Goal: Transaction & Acquisition: Purchase product/service

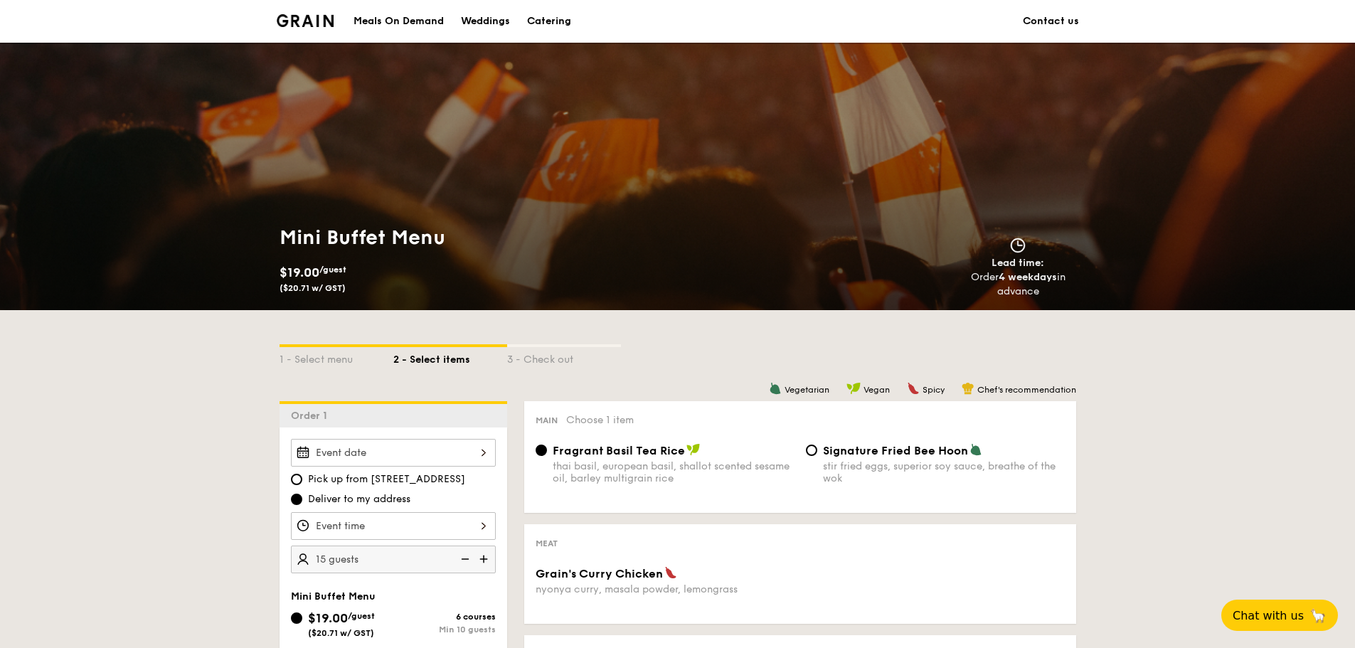
click at [328, 2] on li at bounding box center [311, 21] width 69 height 43
click at [323, 14] on li at bounding box center [311, 21] width 69 height 43
click at [319, 22] on img at bounding box center [306, 20] width 58 height 13
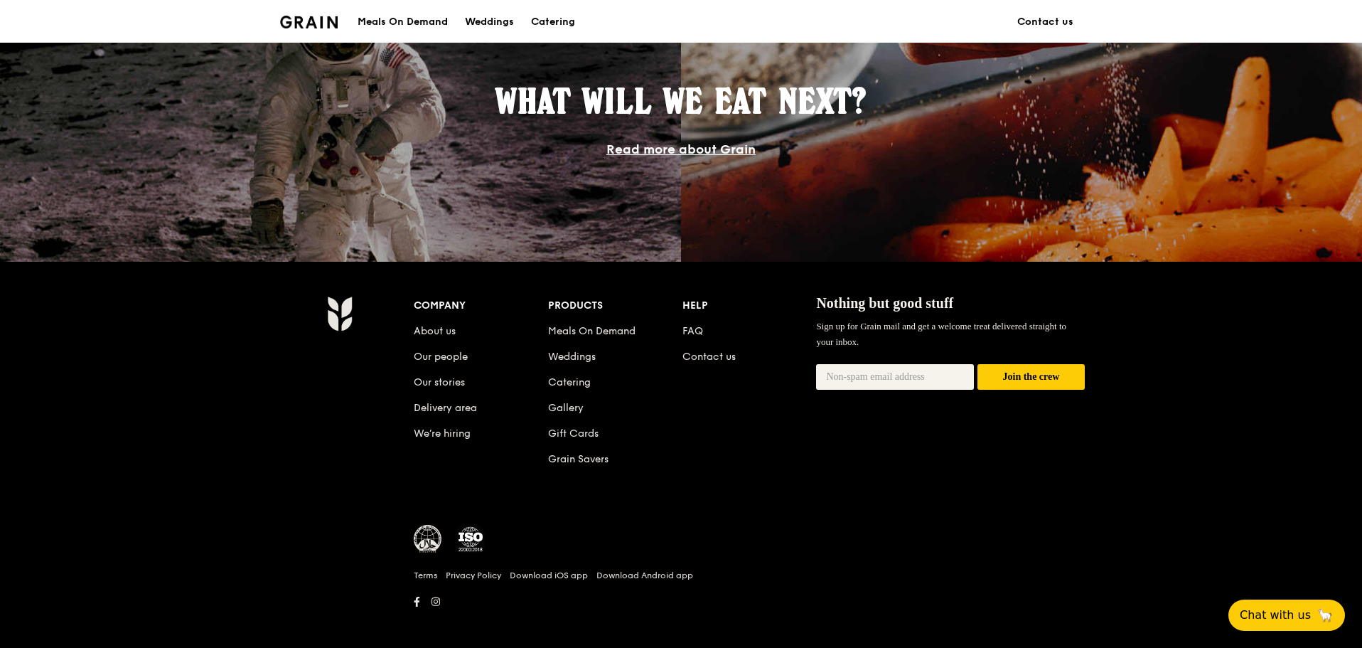
scroll to position [1225, 0]
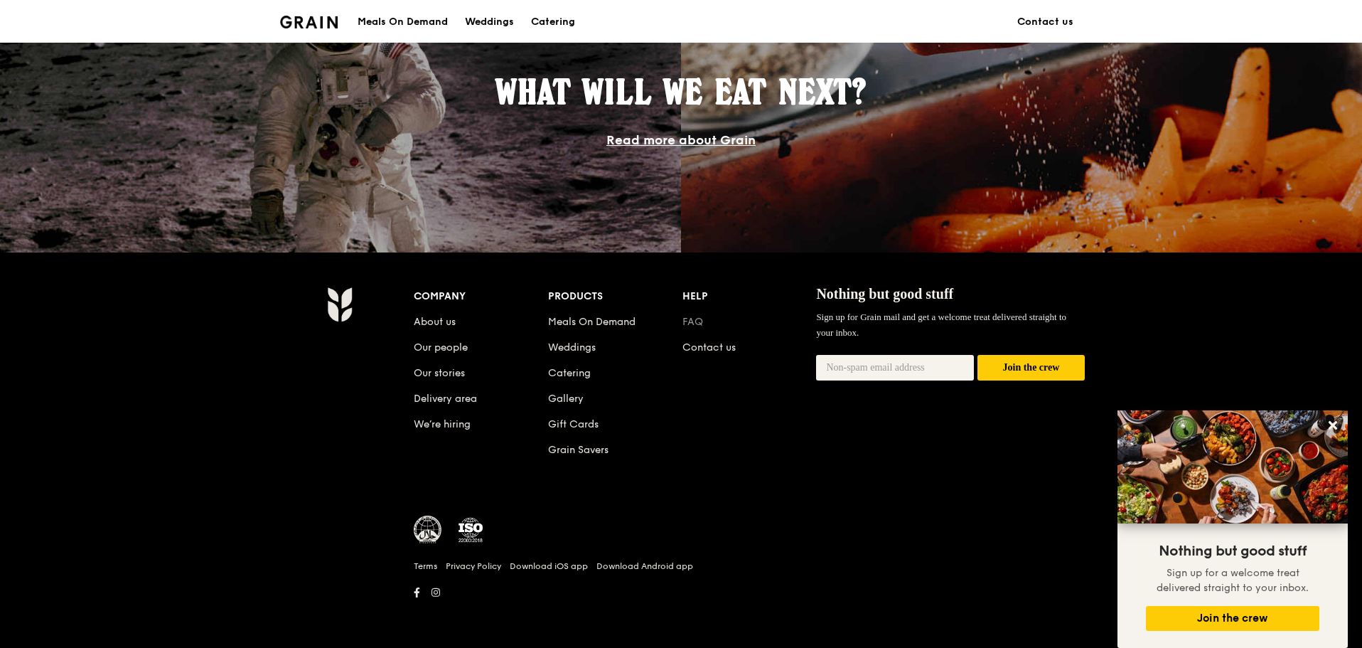
click at [693, 322] on link "FAQ" at bounding box center [693, 322] width 21 height 12
click at [384, 18] on div "Meals On Demand" at bounding box center [403, 22] width 90 height 43
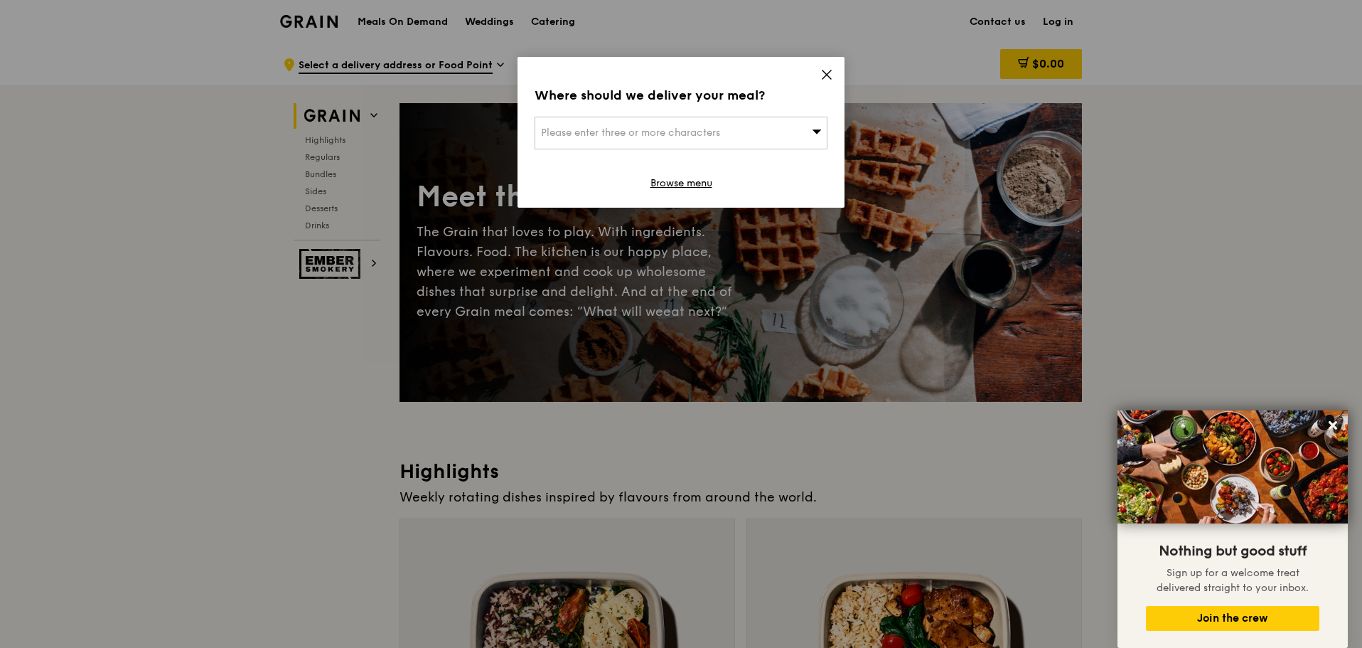
click at [822, 80] on icon at bounding box center [827, 74] width 13 height 13
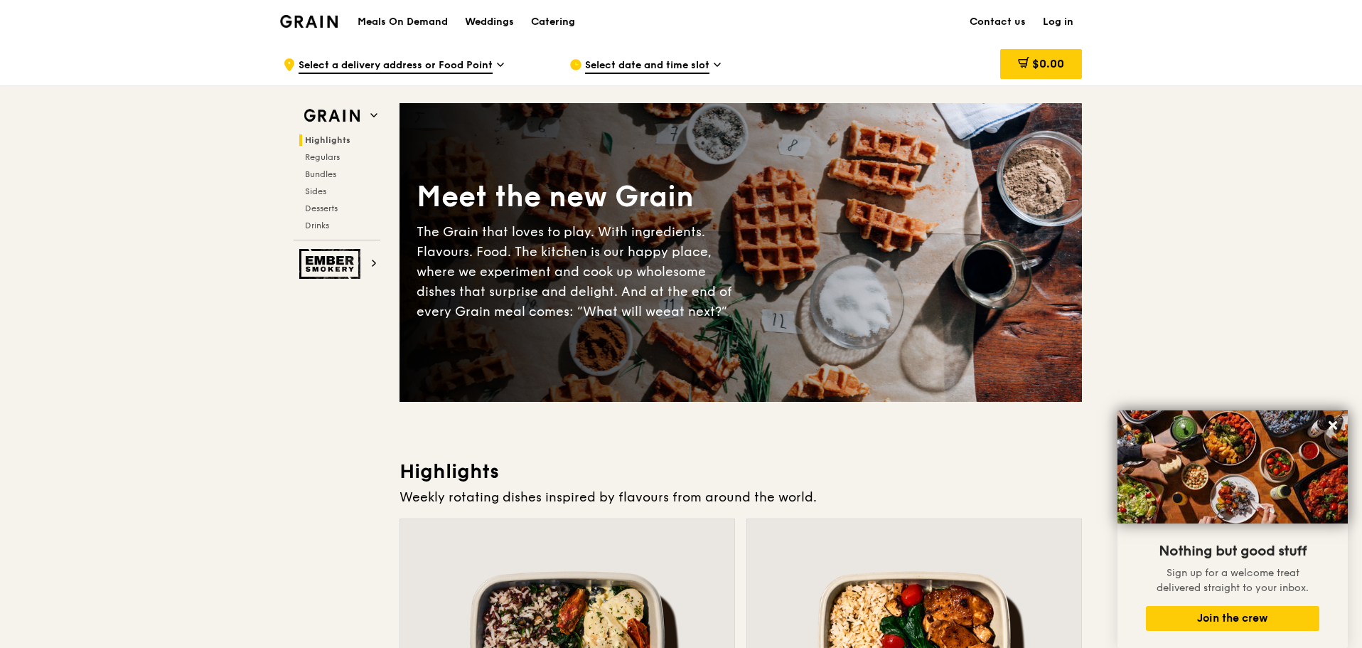
click at [549, 17] on div "Catering" at bounding box center [553, 22] width 44 height 43
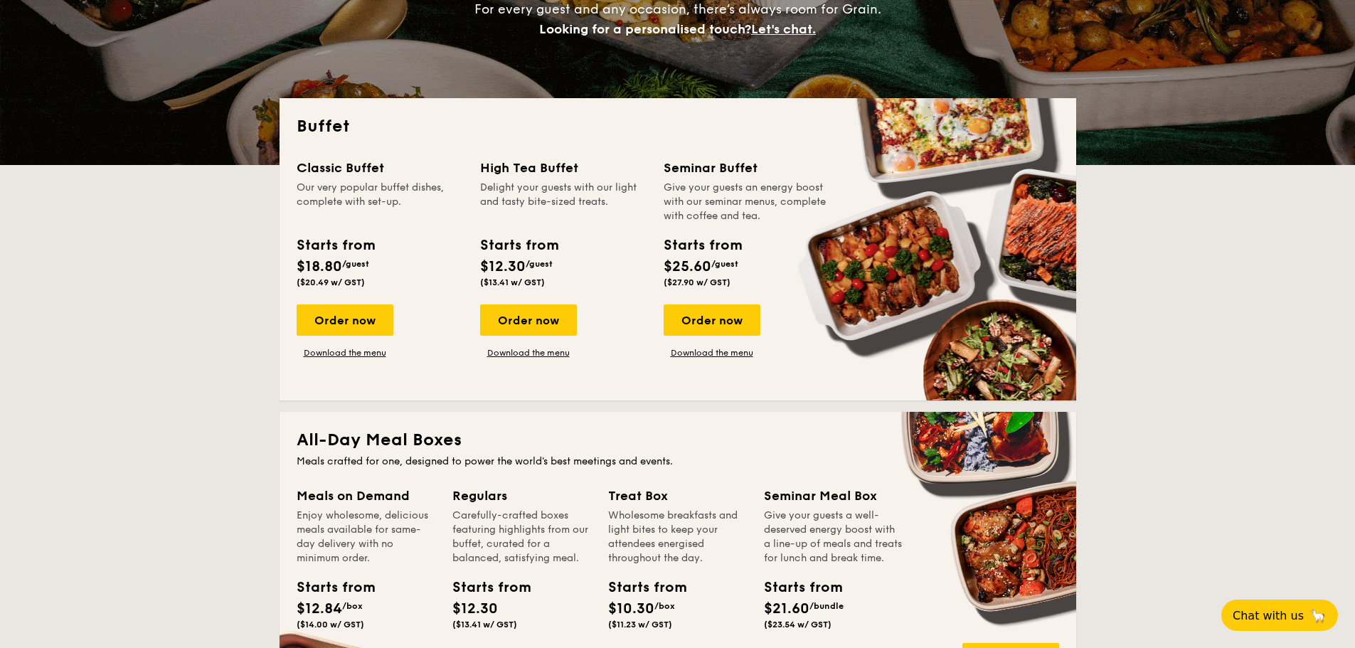
scroll to position [234, 0]
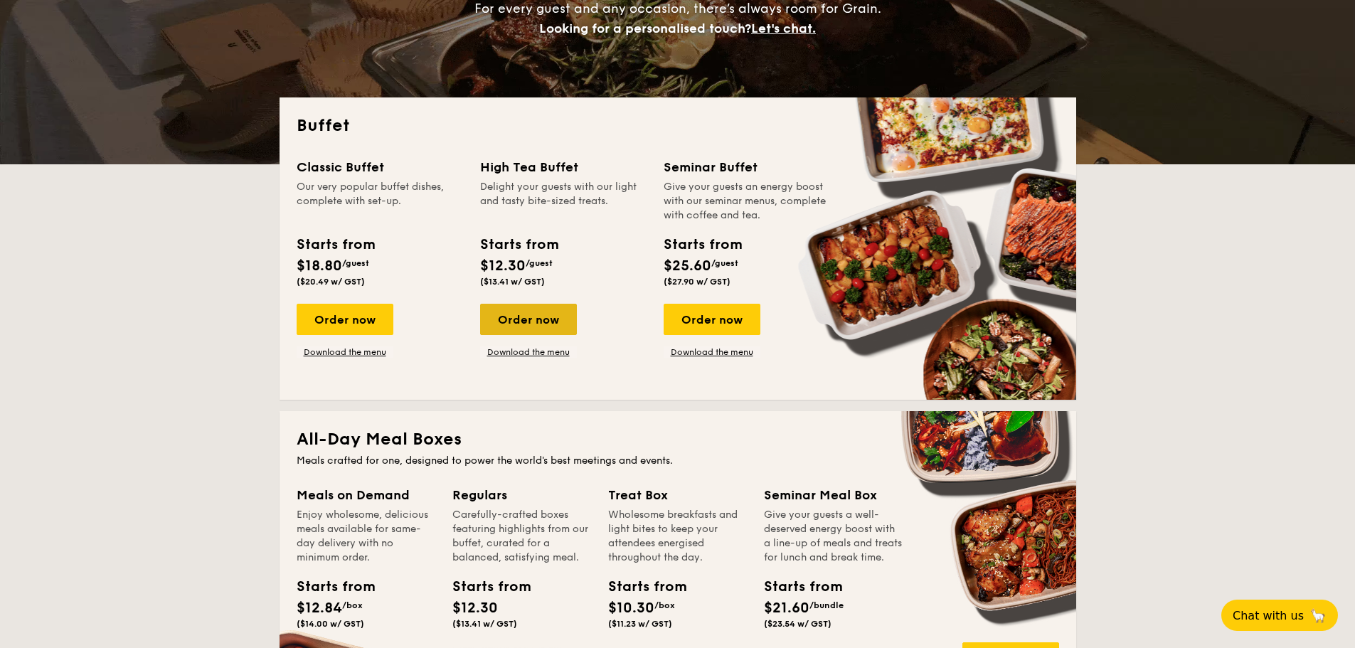
click at [550, 313] on div "Order now" at bounding box center [528, 319] width 97 height 31
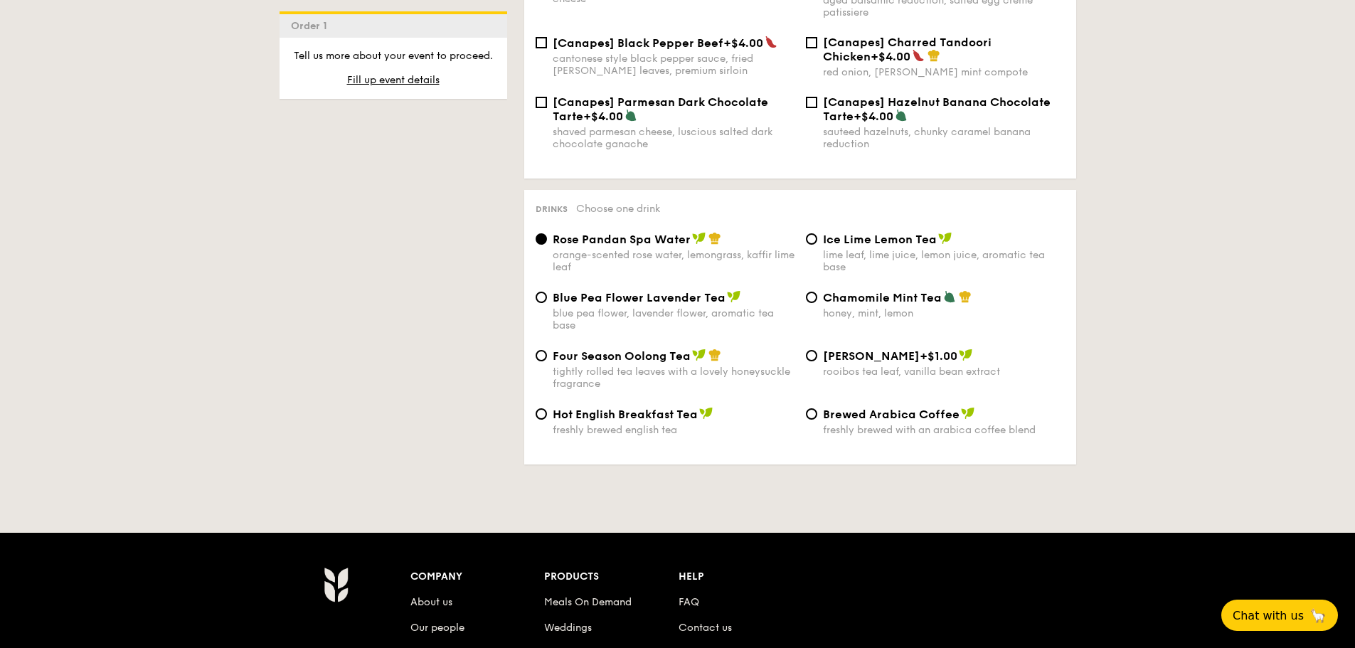
scroll to position [234, 0]
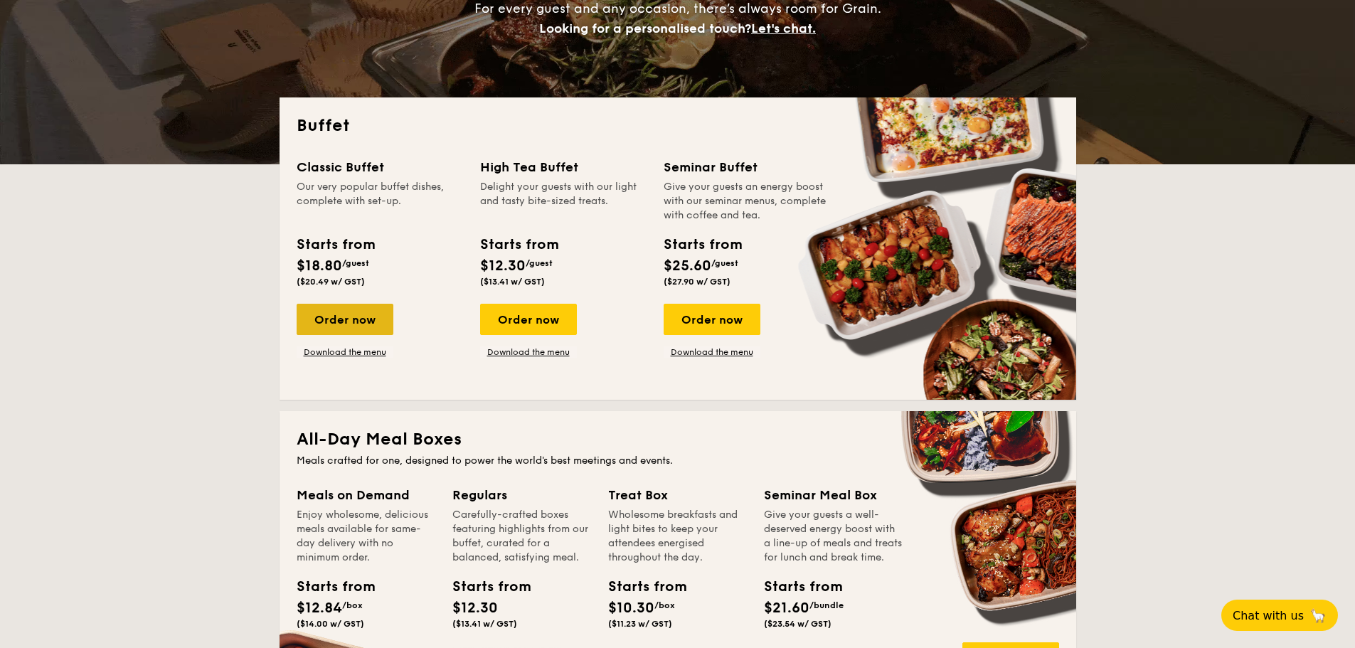
click at [364, 316] on div "Order now" at bounding box center [345, 319] width 97 height 31
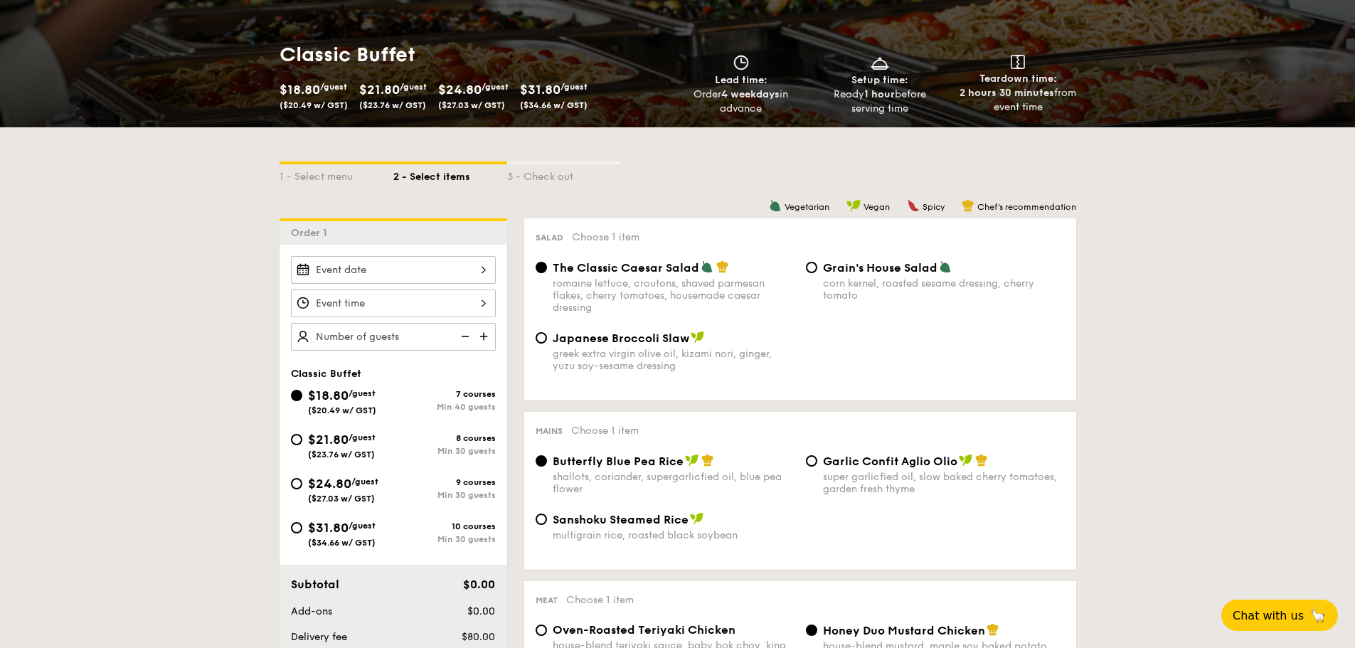
scroll to position [183, 0]
click at [488, 343] on img at bounding box center [484, 335] width 21 height 27
click at [464, 340] on img at bounding box center [463, 335] width 21 height 27
type input "40 guests"
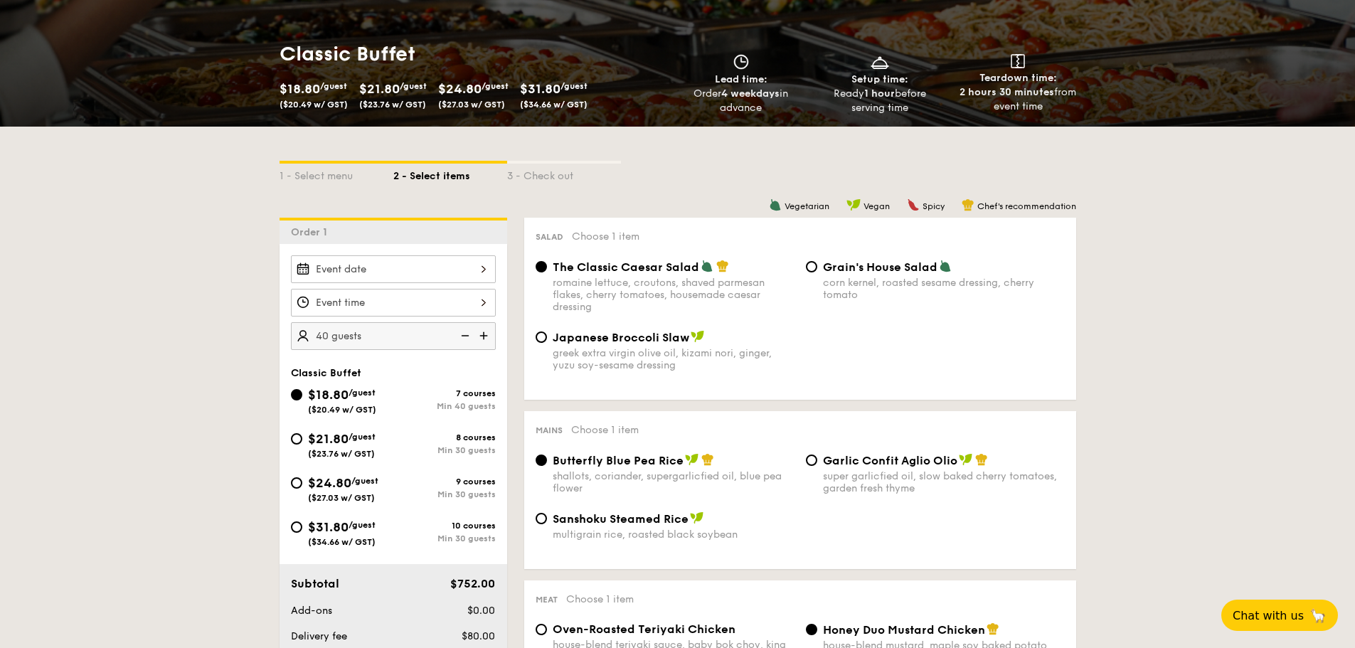
click at [464, 340] on img at bounding box center [463, 335] width 21 height 27
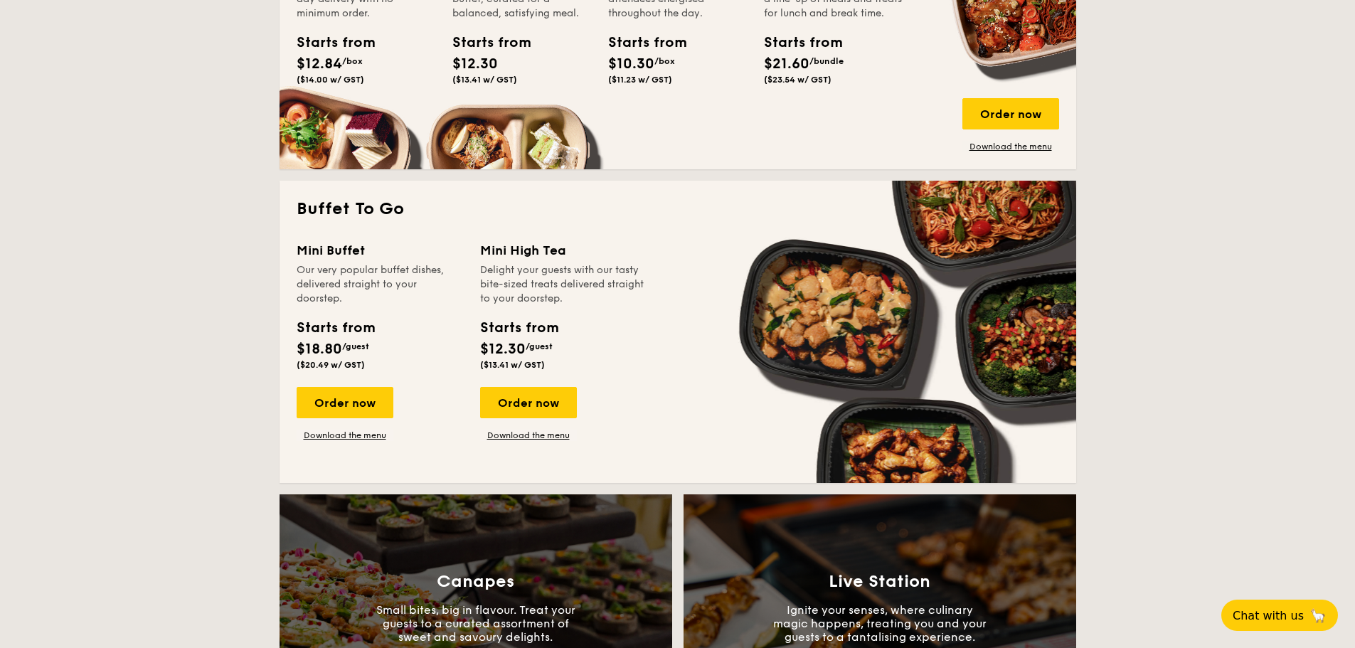
scroll to position [779, 0]
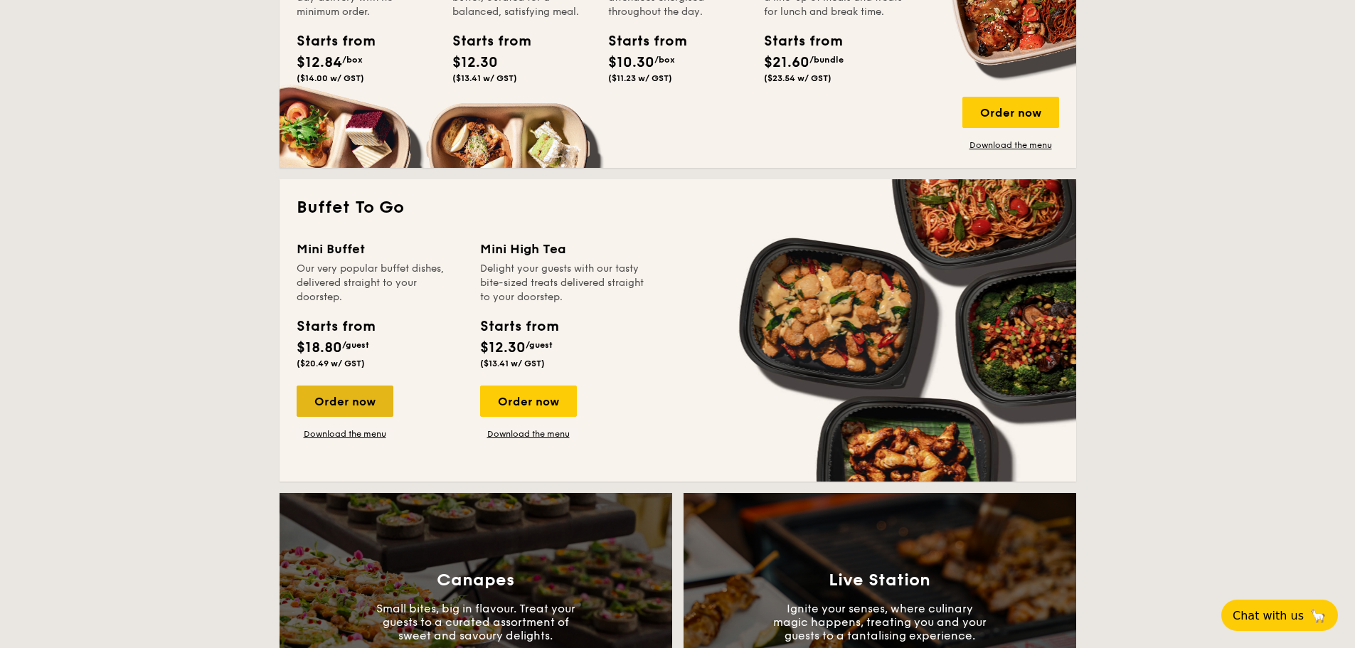
click at [355, 392] on div "Order now" at bounding box center [345, 400] width 97 height 31
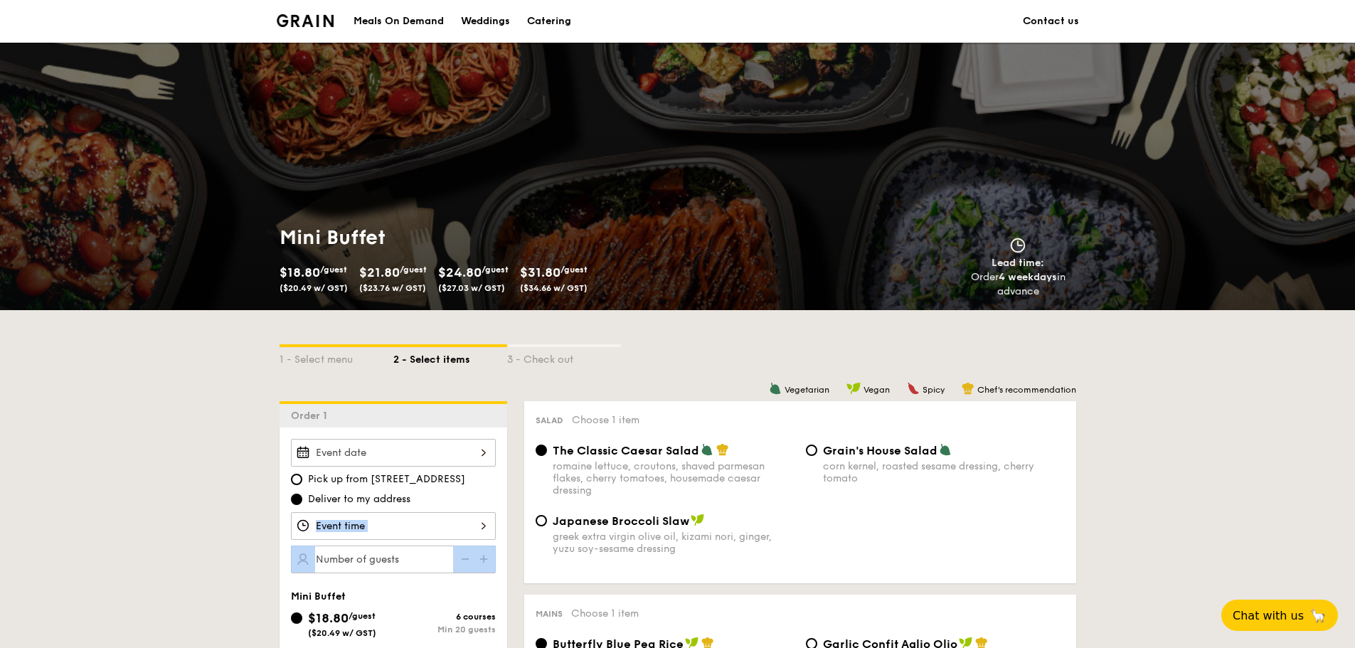
drag, startPoint x: 469, startPoint y: 543, endPoint x: 484, endPoint y: 514, distance: 33.1
click at [484, 514] on div "Pick up from 5 Burn Road #05-01 Deliver to my address" at bounding box center [393, 506] width 205 height 134
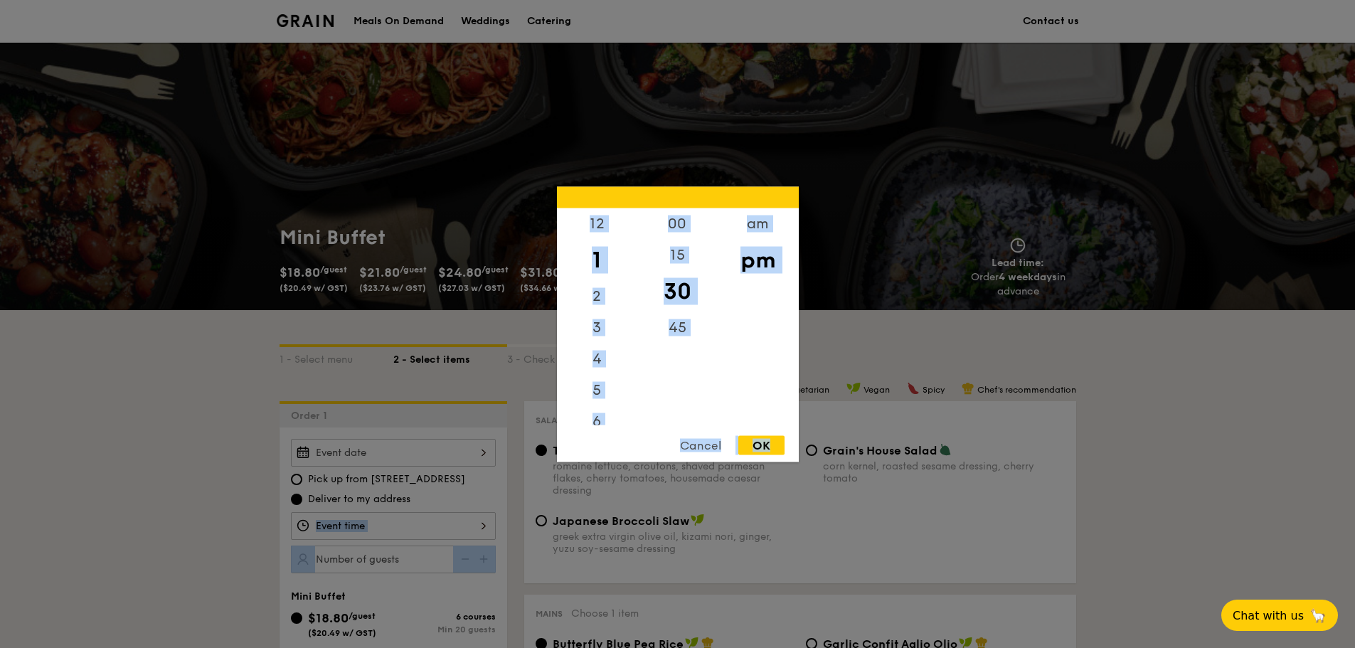
click at [477, 527] on div "12 1 2 3 4 5 6 7 8 9 10 11 00 15 30 45 am pm Cancel OK" at bounding box center [393, 526] width 205 height 28
click at [722, 368] on div "am pm" at bounding box center [757, 316] width 80 height 217
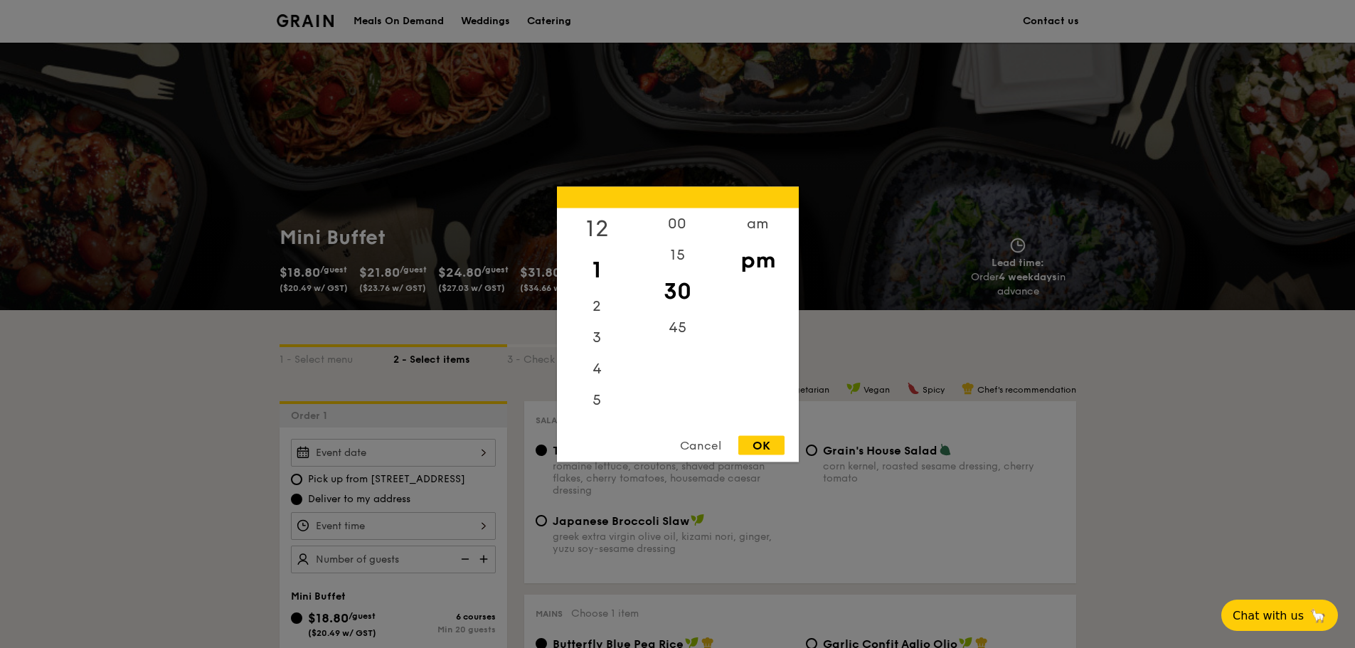
click at [600, 227] on div "12" at bounding box center [597, 228] width 80 height 41
click at [749, 446] on div "OK" at bounding box center [761, 444] width 46 height 19
type input "12:30PM"
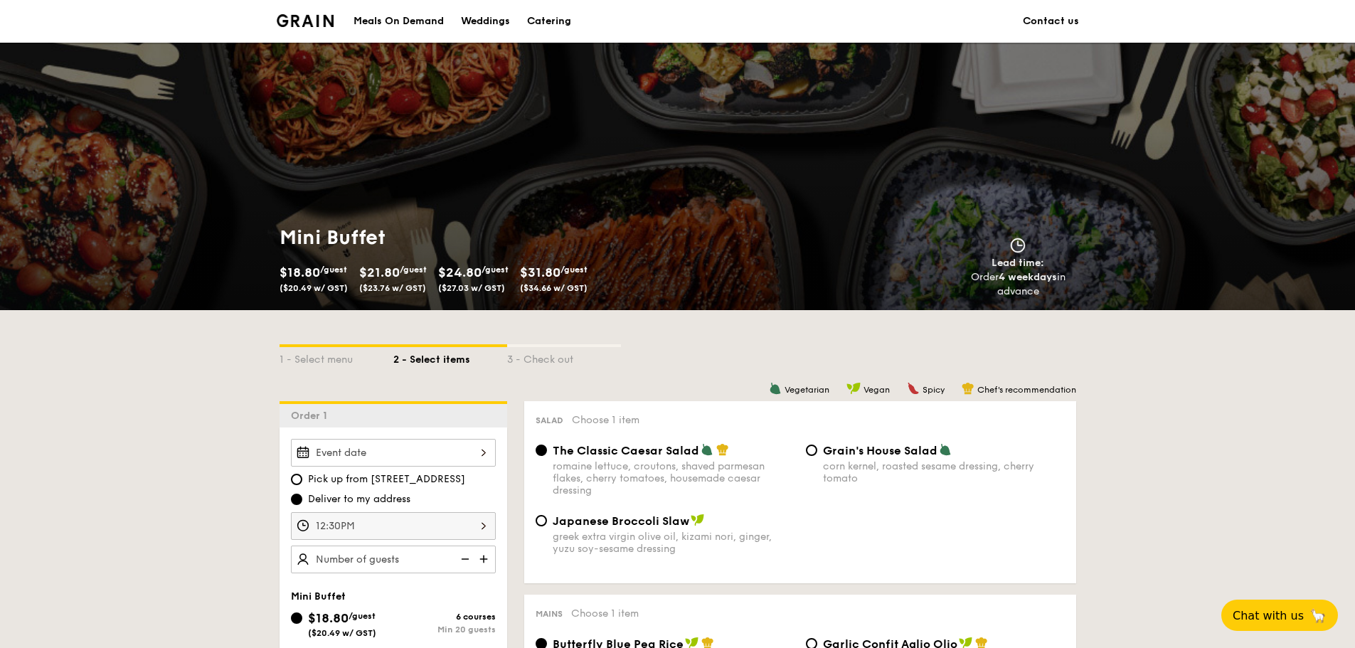
click at [488, 554] on img at bounding box center [484, 558] width 21 height 27
click at [455, 559] on img at bounding box center [463, 558] width 21 height 27
type input "20 guests"
click at [466, 565] on img at bounding box center [463, 558] width 21 height 27
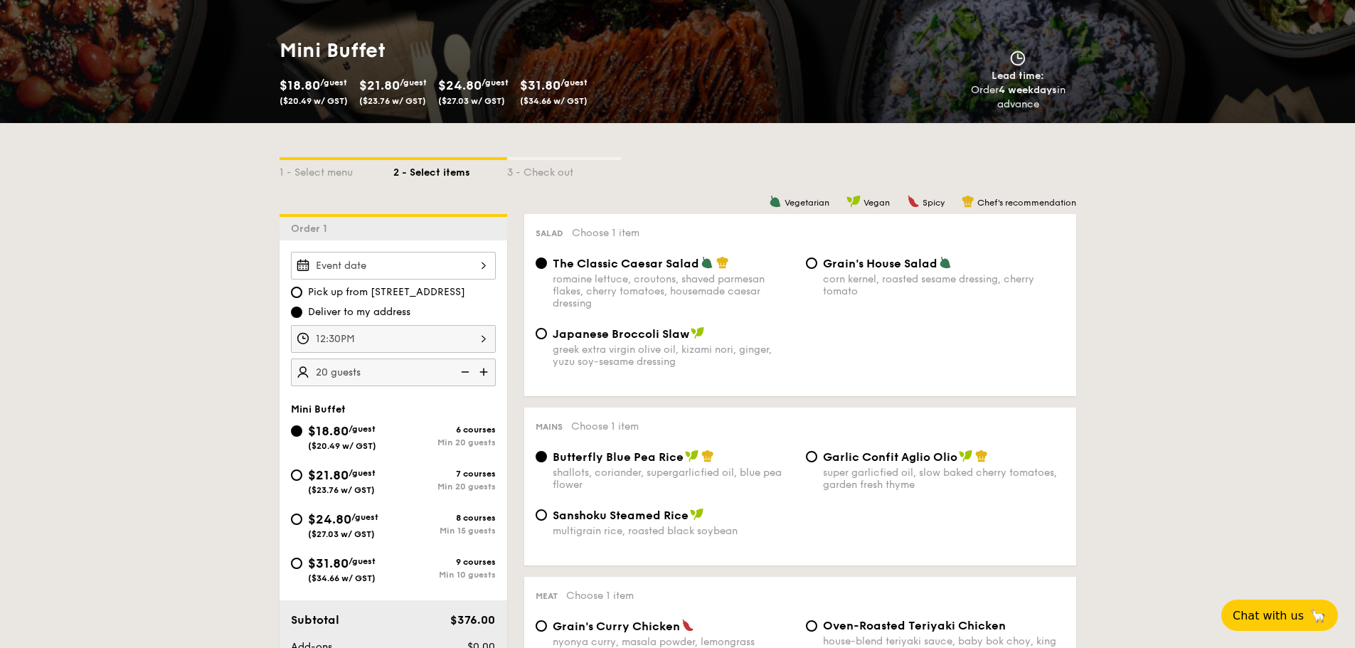
scroll to position [205, 0]
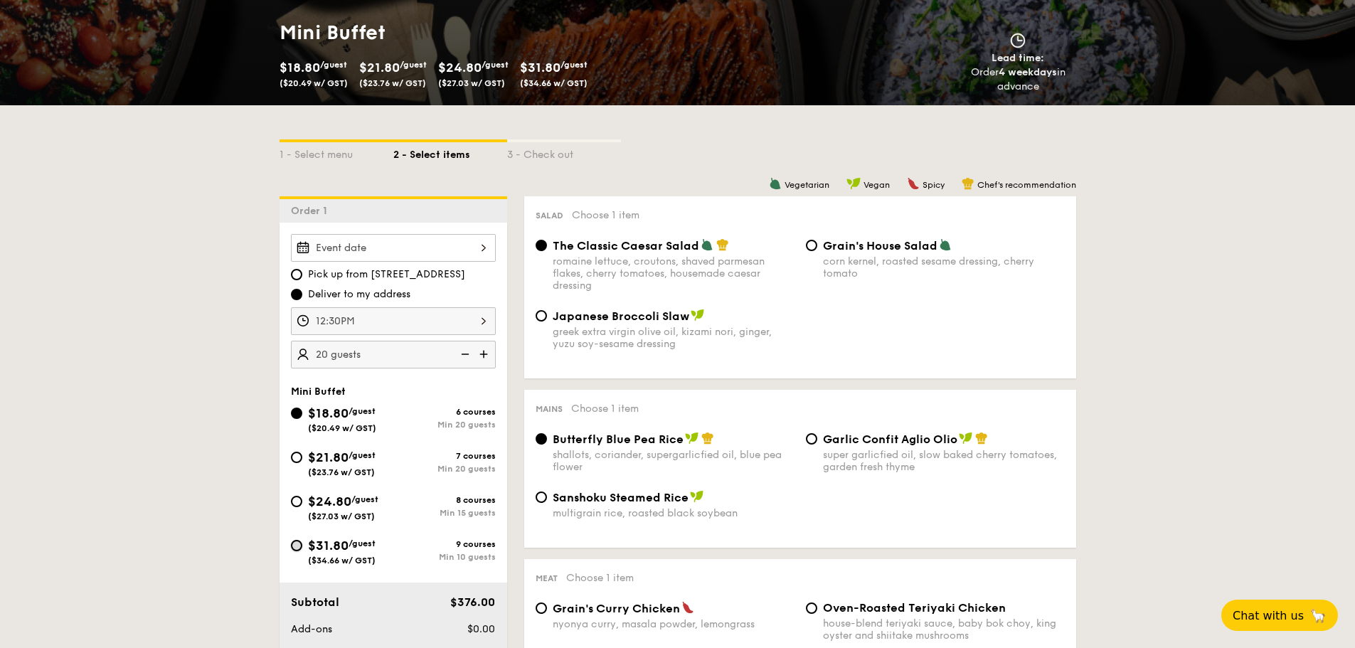
click at [297, 550] on input "$31.80 /guest ($34.66 w/ GST) 9 courses Min 10 guests" at bounding box center [296, 545] width 11 height 11
radio input "true"
radio input "false"
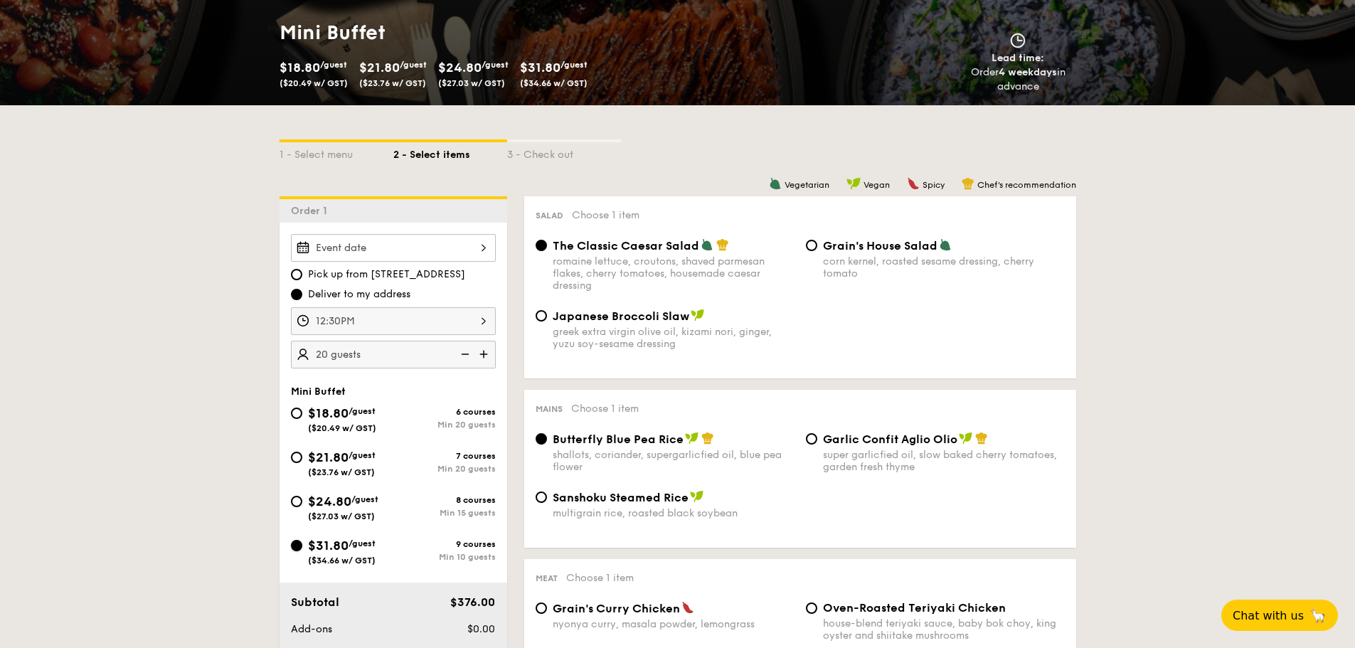
radio input "true"
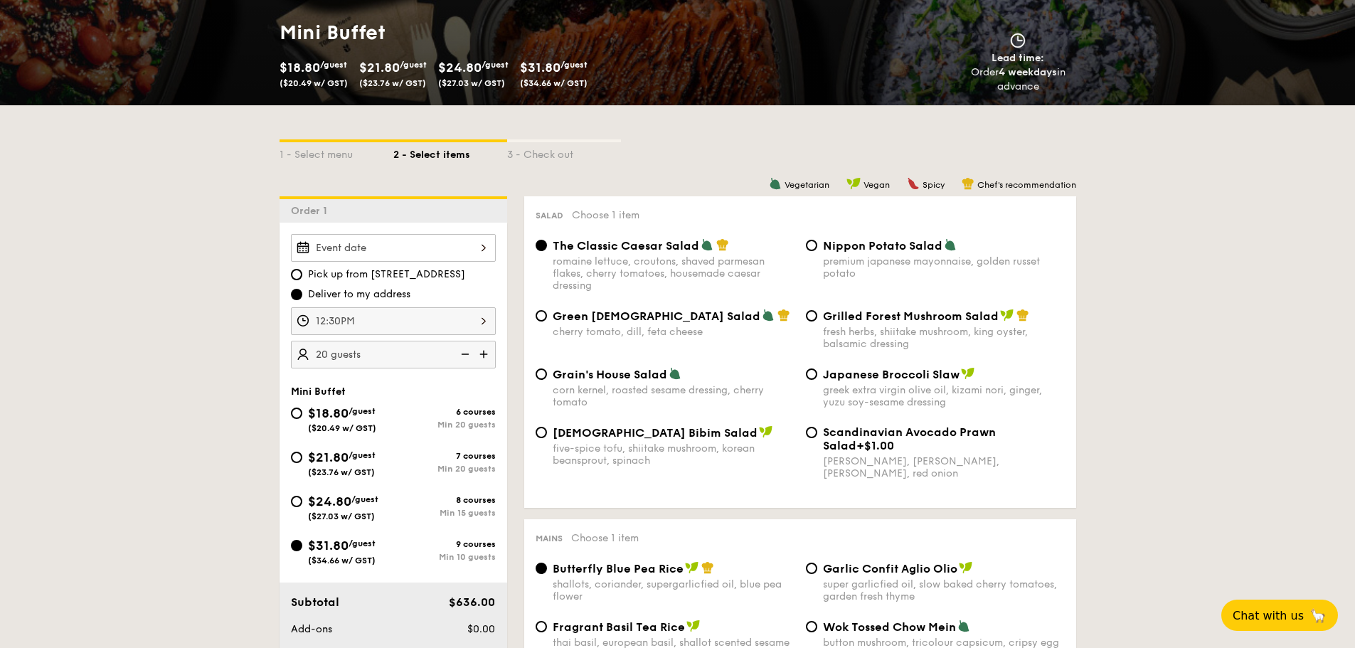
click at [469, 353] on img at bounding box center [463, 354] width 21 height 27
click at [468, 353] on img at bounding box center [463, 354] width 21 height 27
type input "10 guests"
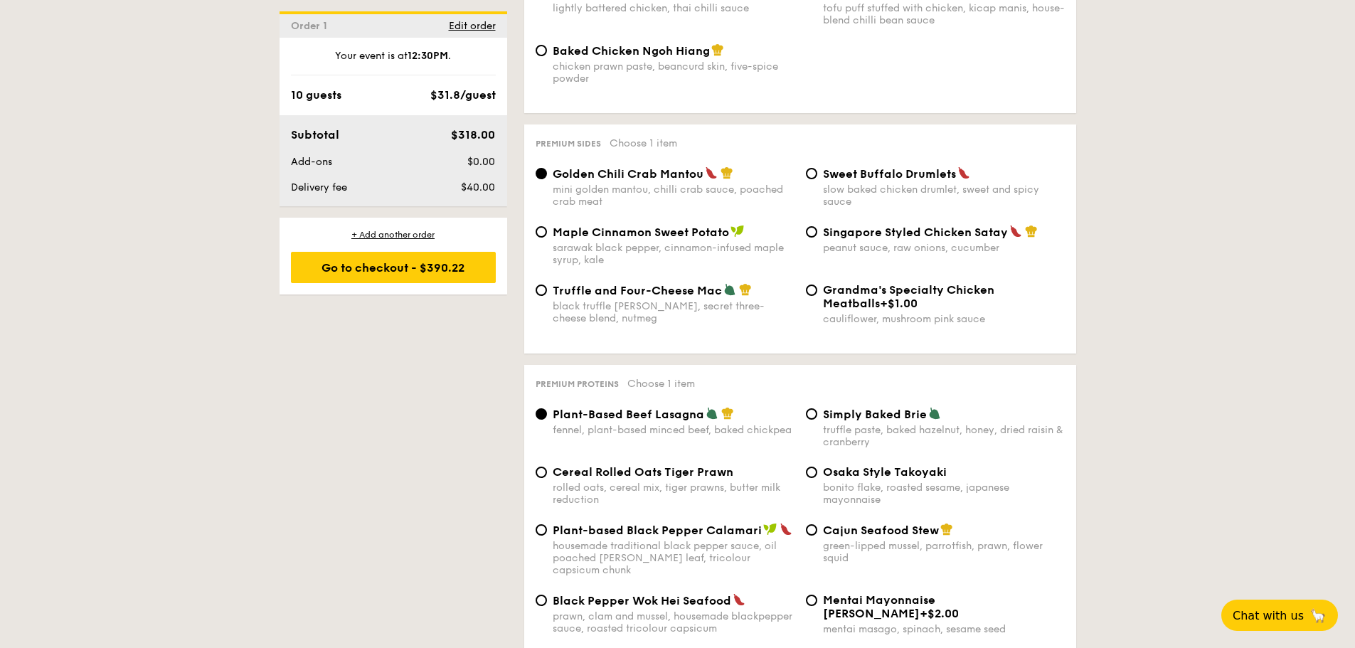
scroll to position [2638, 0]
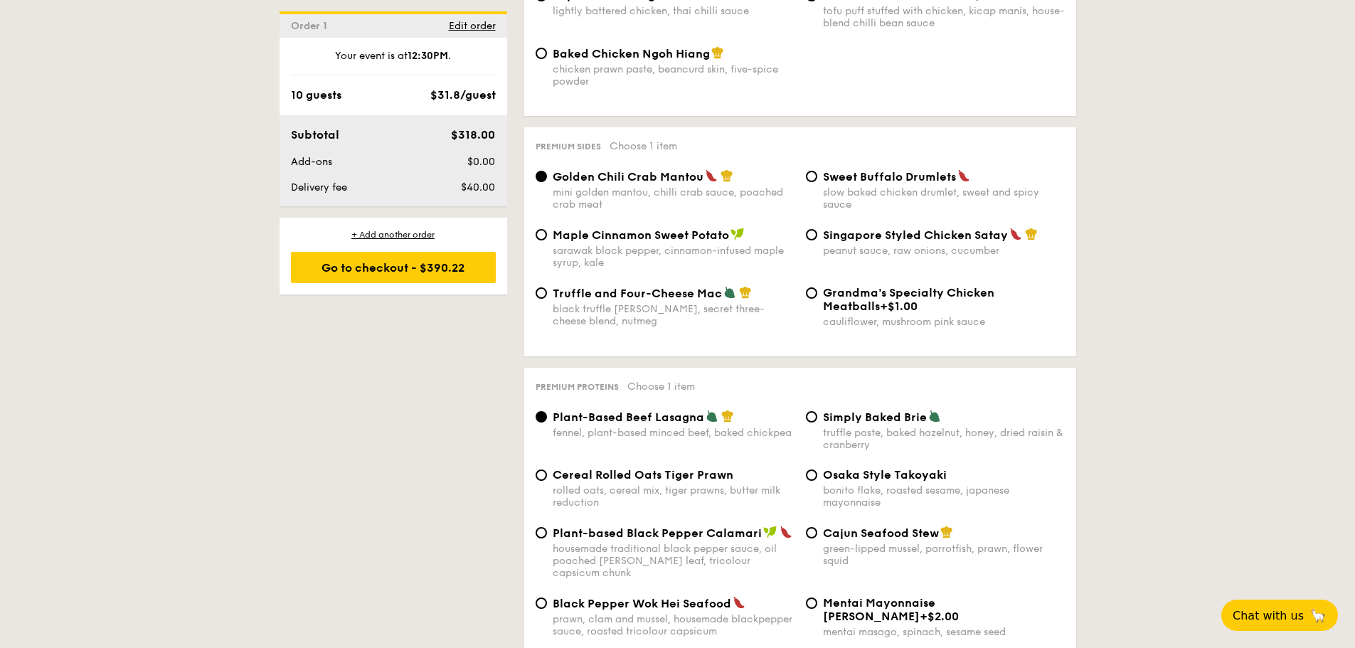
click at [665, 297] on span "Truffle and Four-Cheese Mac" at bounding box center [637, 294] width 169 height 14
click at [547, 297] on input "Truffle and Four-Cheese Mac black truffle pate, brie, secret three-cheese blend…" at bounding box center [540, 292] width 11 height 11
radio input "true"
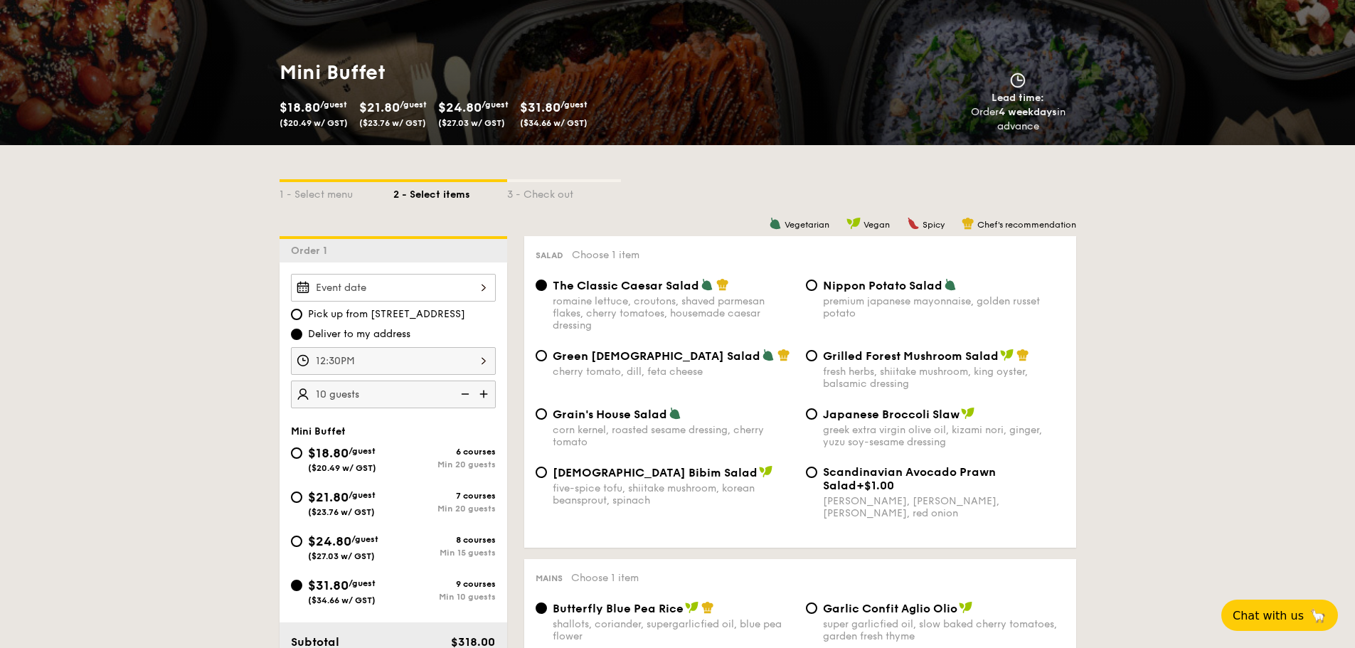
scroll to position [0, 0]
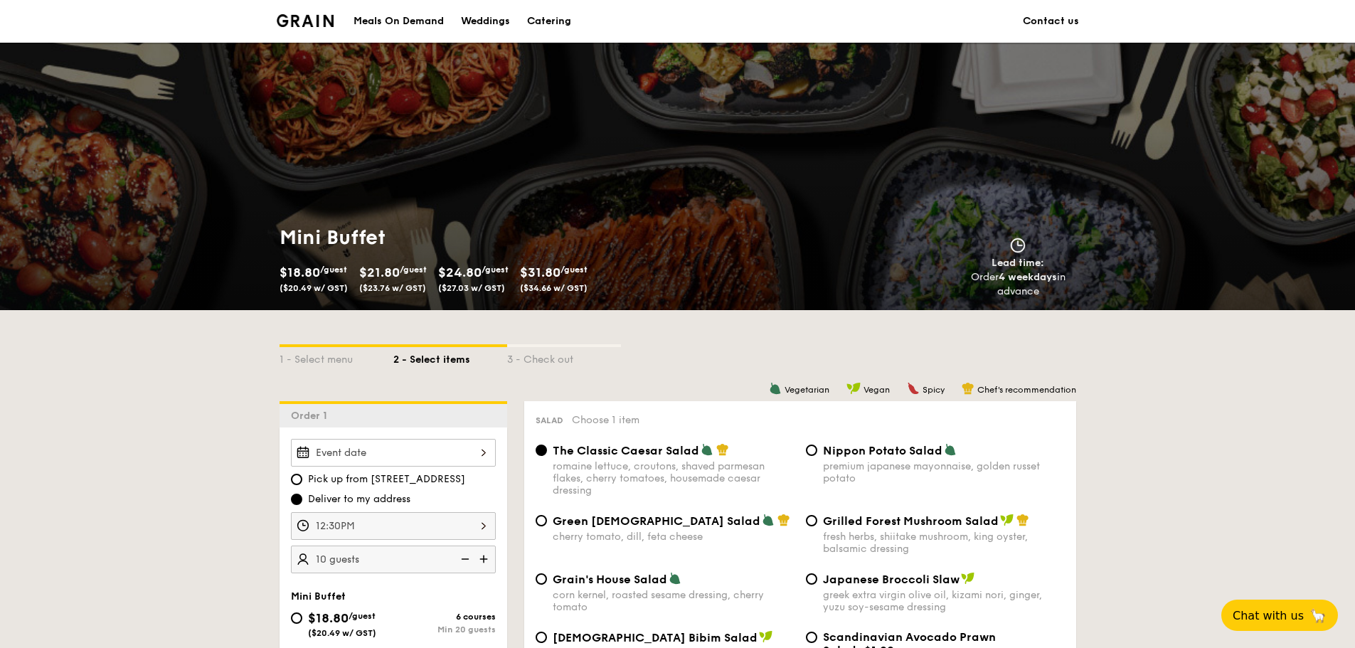
click at [316, 24] on img at bounding box center [306, 20] width 58 height 13
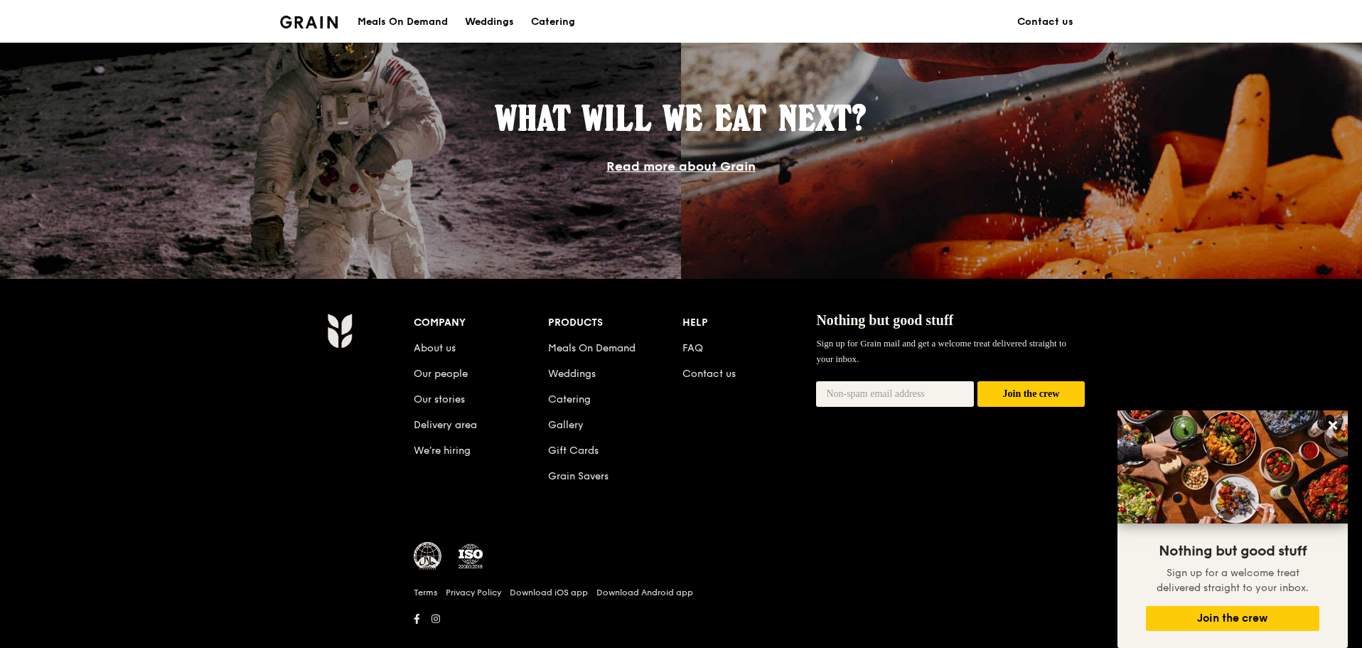
scroll to position [1225, 0]
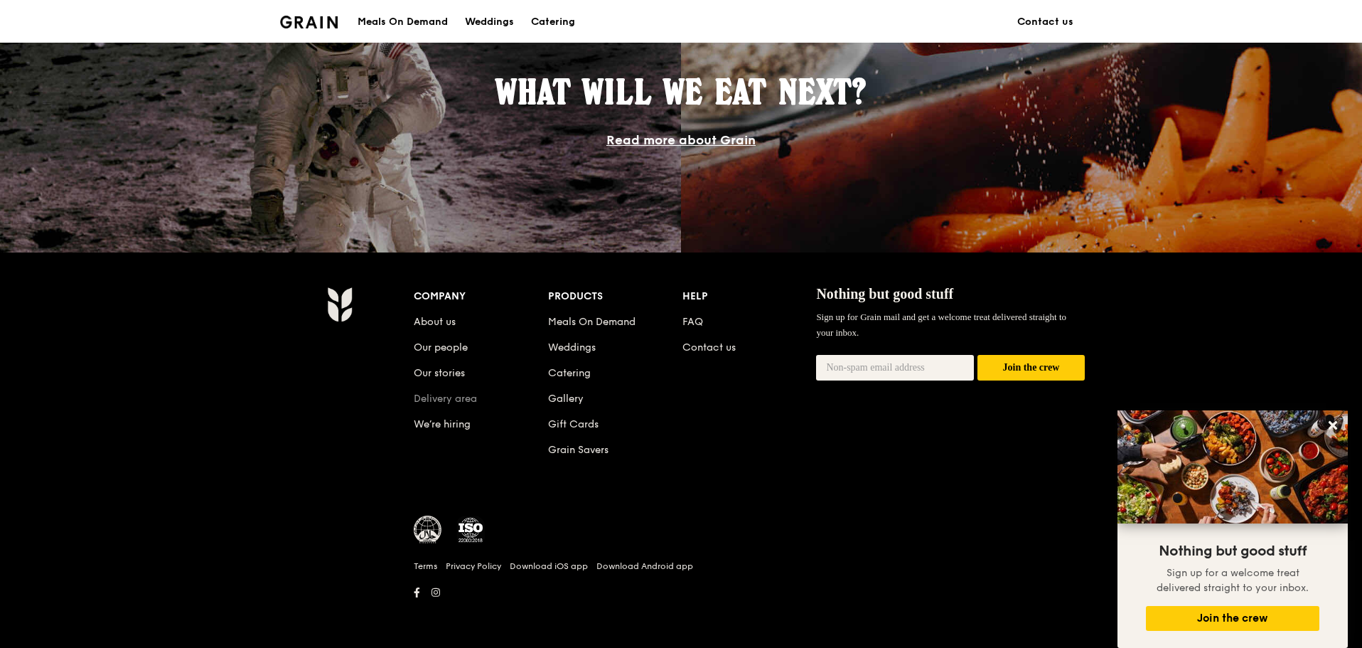
click at [471, 395] on link "Delivery area" at bounding box center [445, 399] width 63 height 12
